Goal: Task Accomplishment & Management: Use online tool/utility

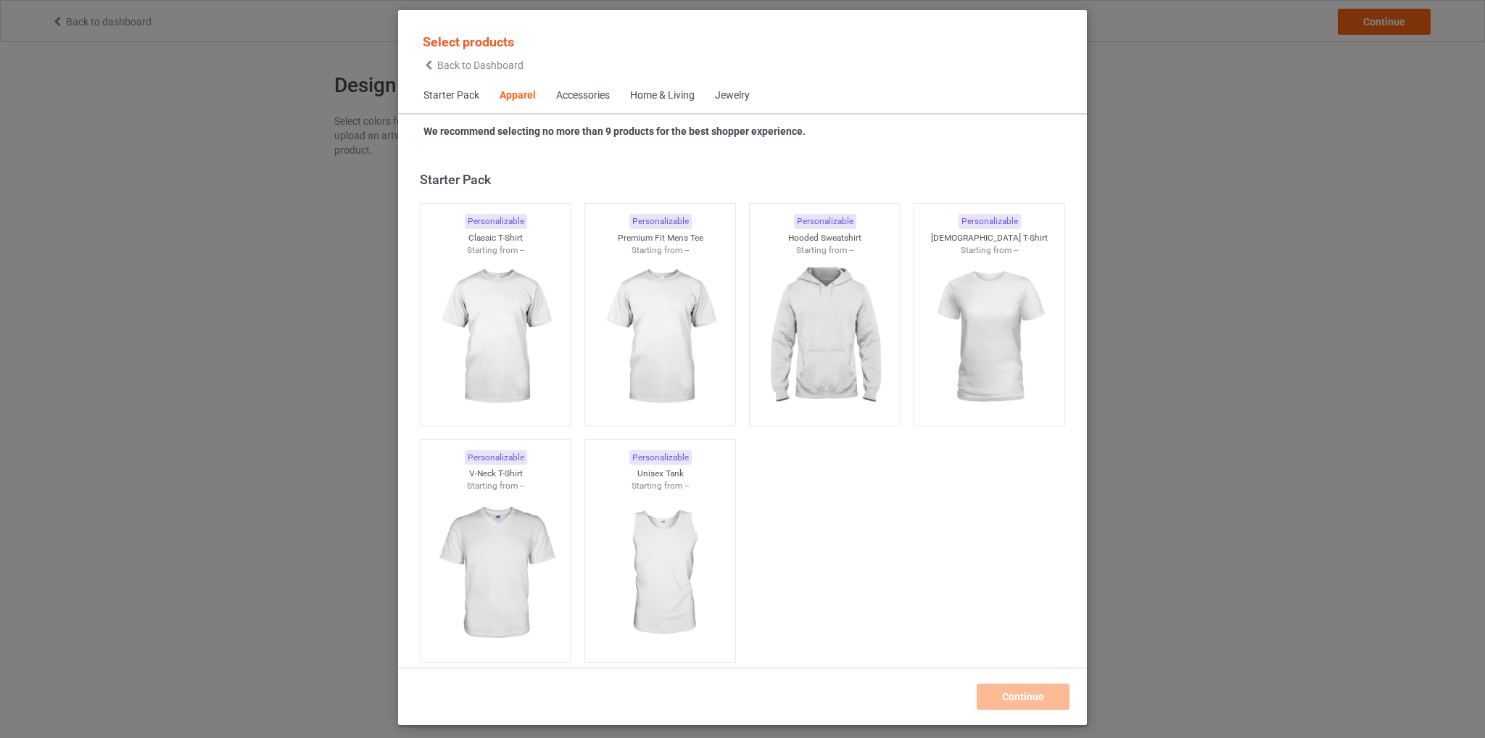
scroll to position [539, 0]
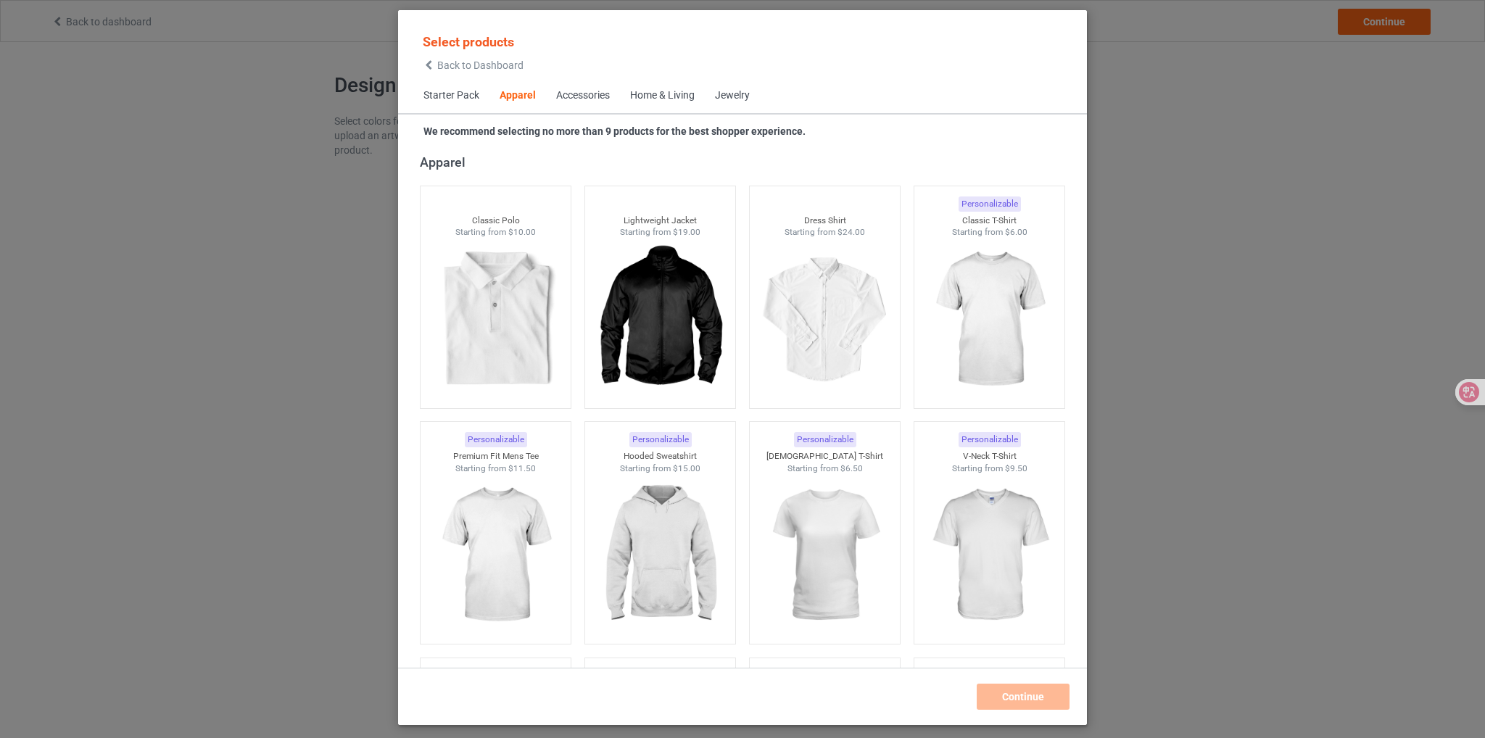
click at [461, 67] on span "Back to Dashboard" at bounding box center [480, 65] width 86 height 12
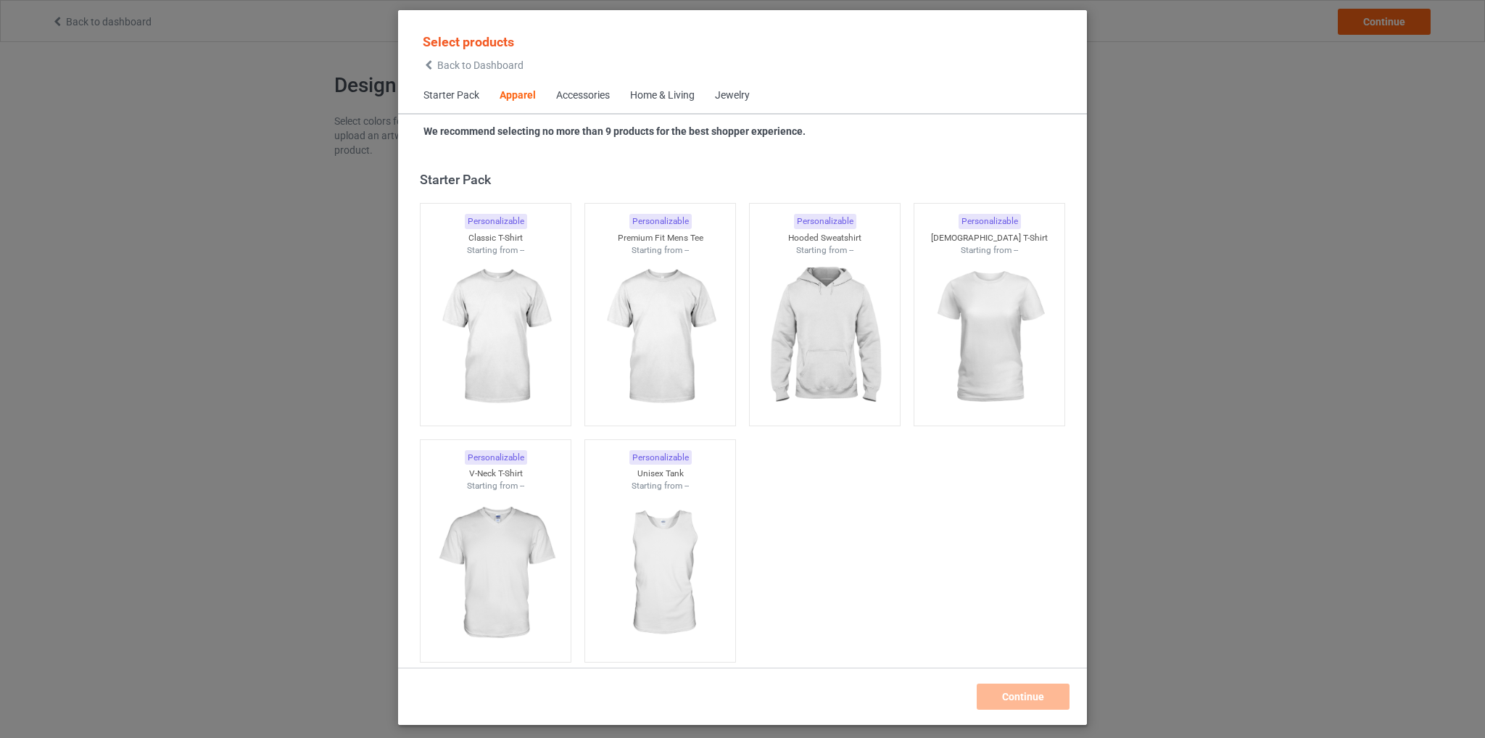
scroll to position [539, 0]
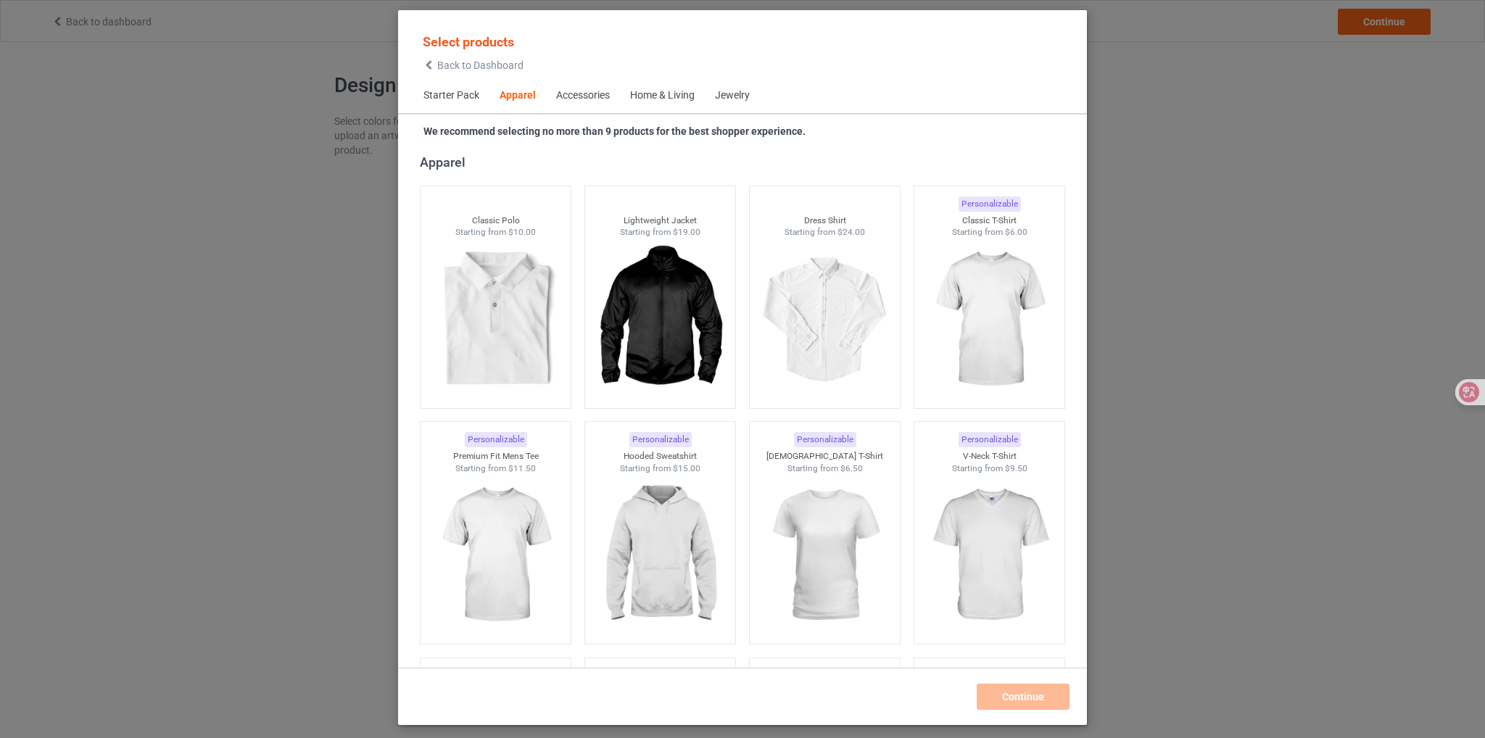
click at [663, 99] on div "Home & Living" at bounding box center [662, 95] width 65 height 14
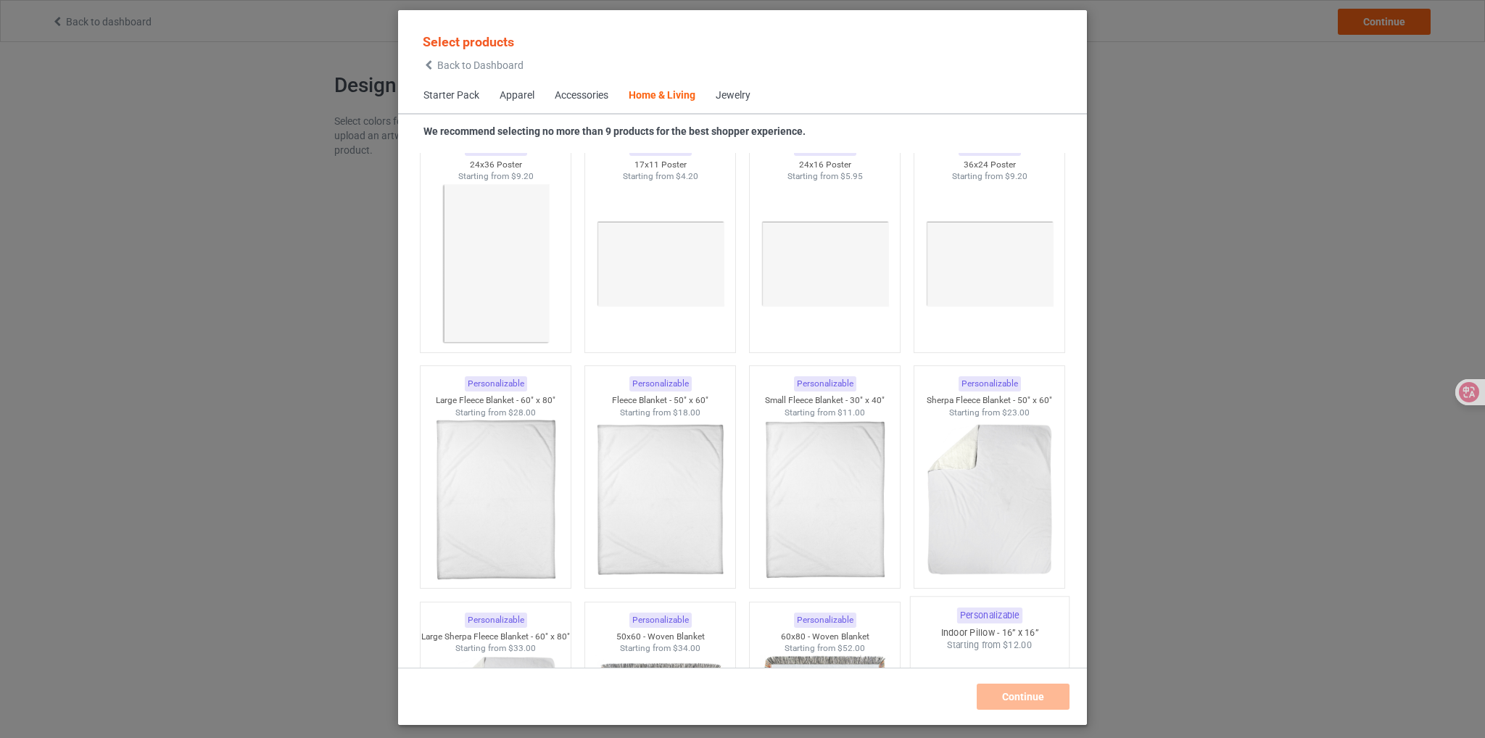
scroll to position [6829, 0]
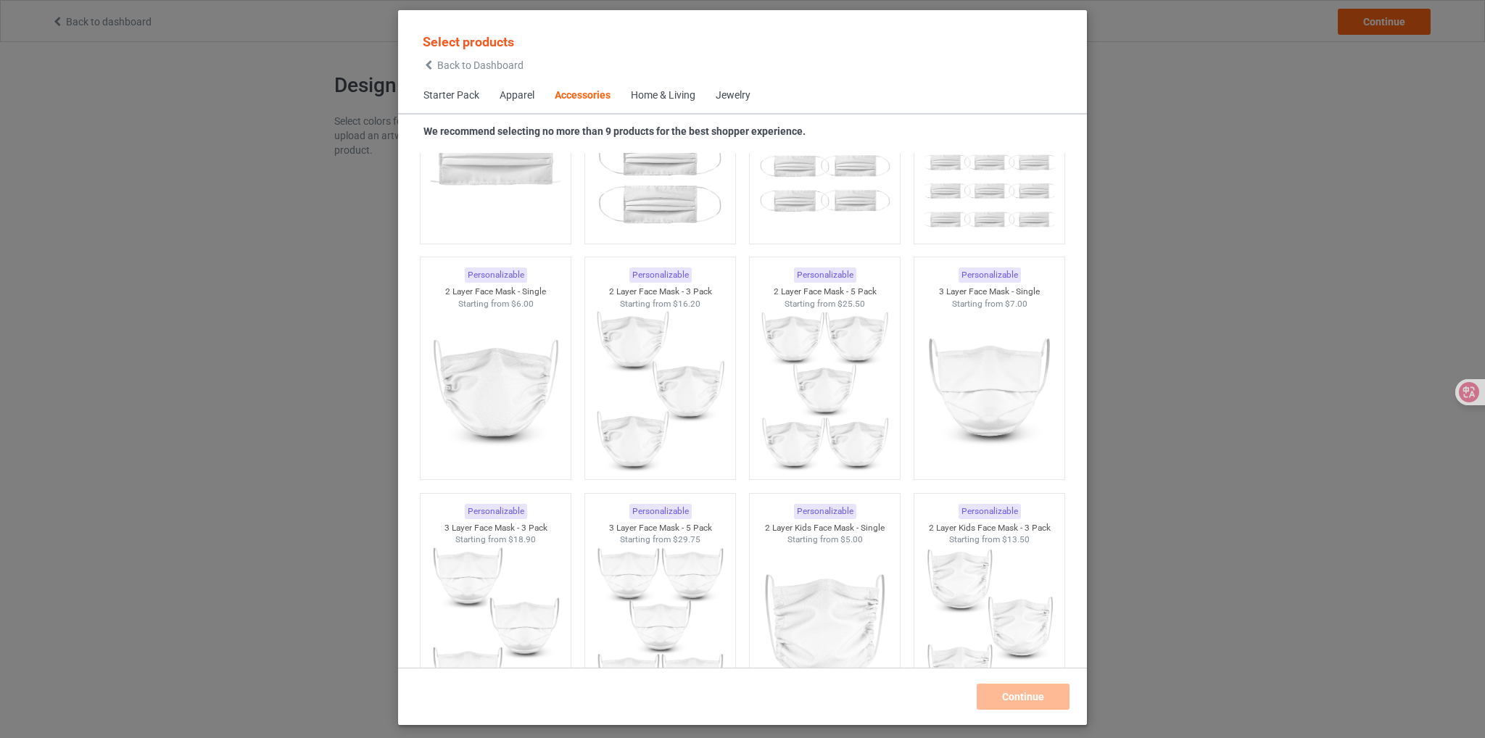
click at [683, 101] on div "Home & Living" at bounding box center [663, 95] width 65 height 14
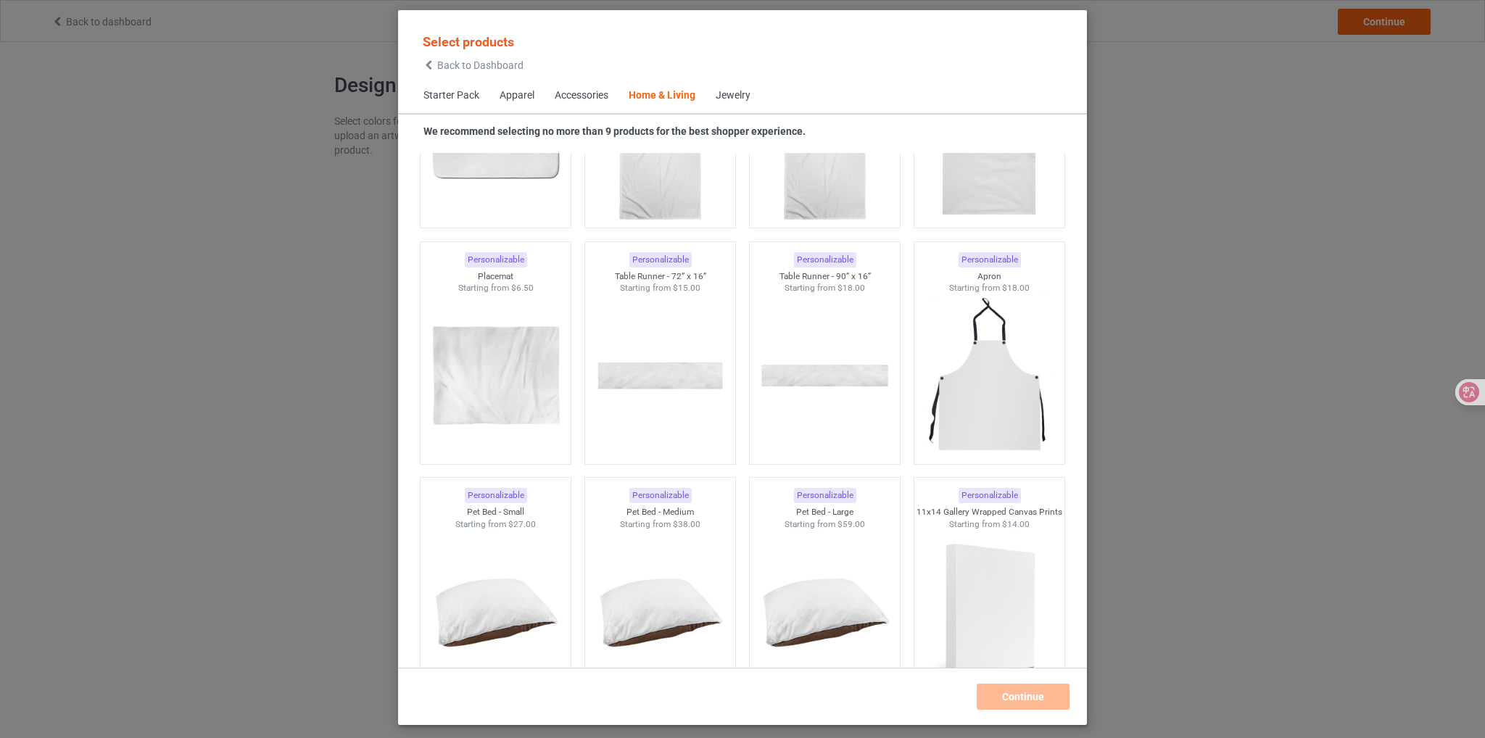
scroll to position [9149, 0]
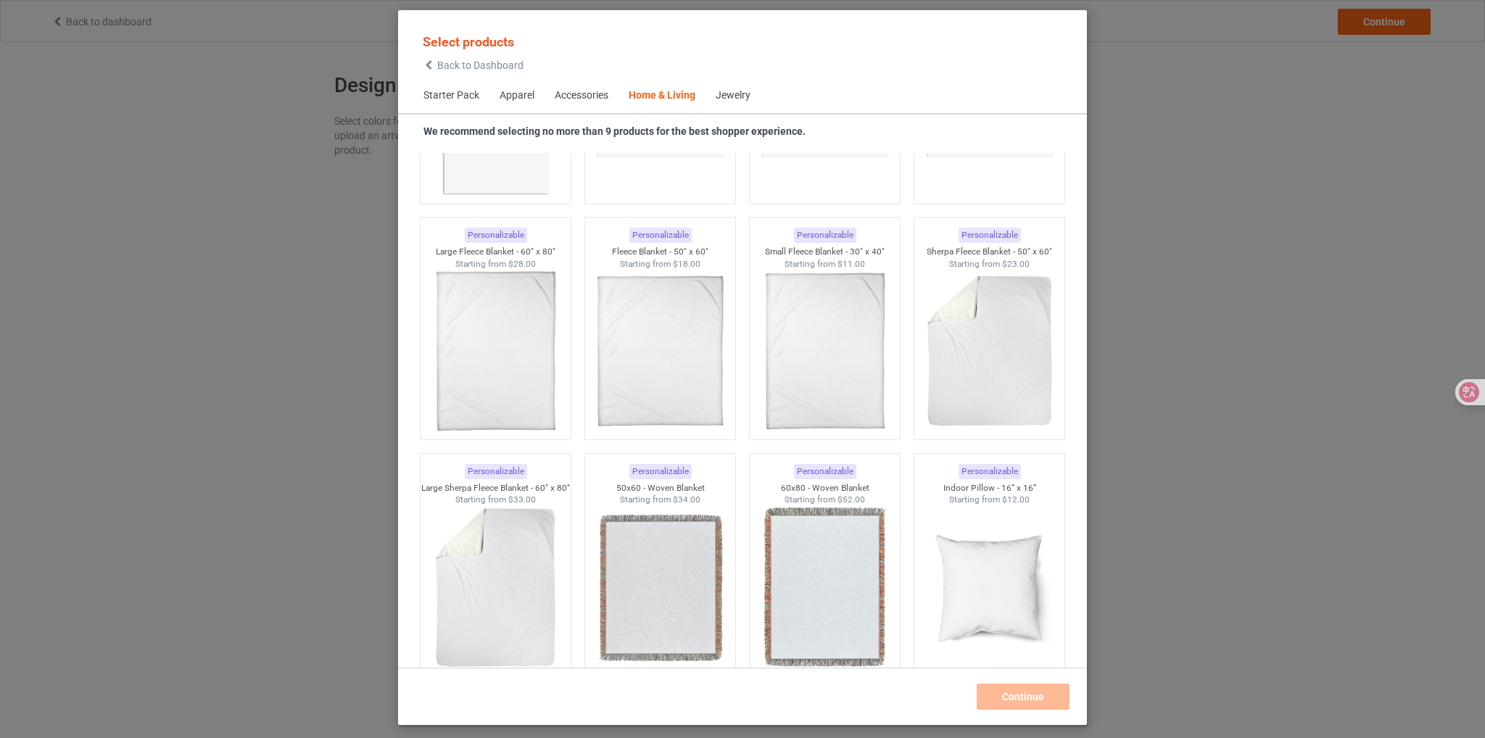
scroll to position [6974, 0]
